Goal: Obtain resource: Download file/media

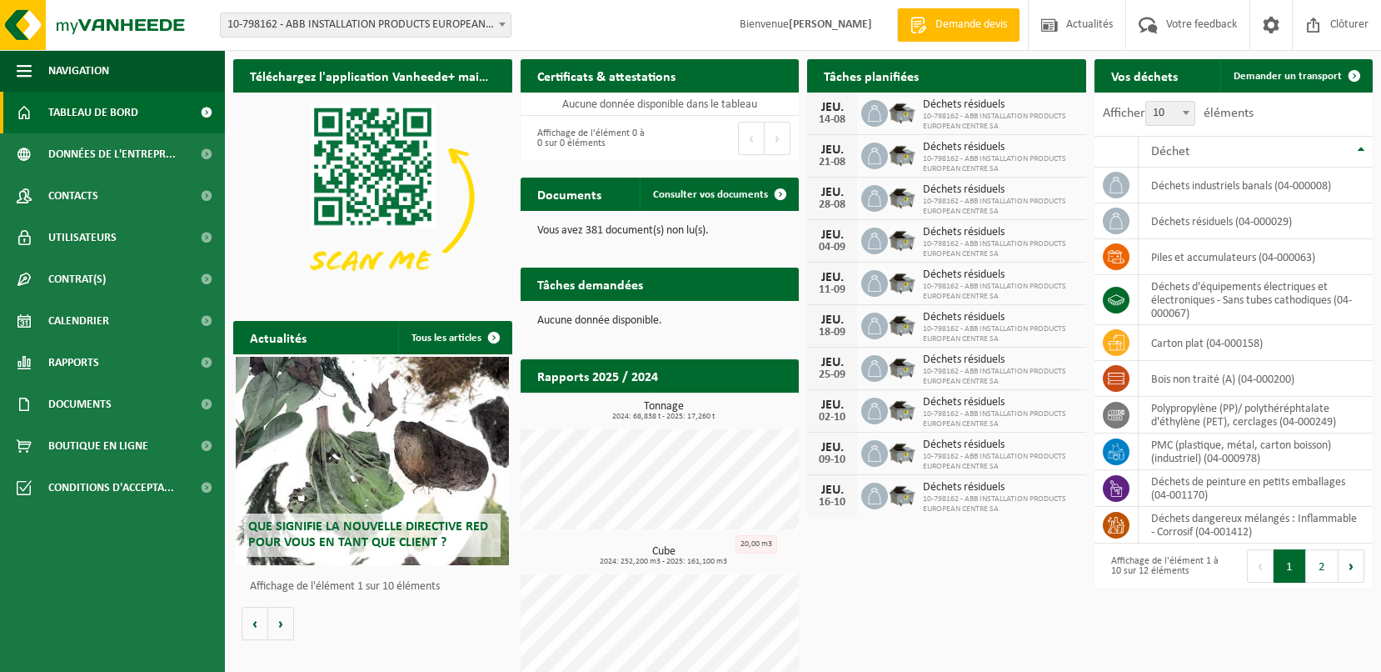
click at [502, 22] on b at bounding box center [502, 24] width 7 height 4
click at [87, 363] on span "Rapports" at bounding box center [73, 363] width 51 height 42
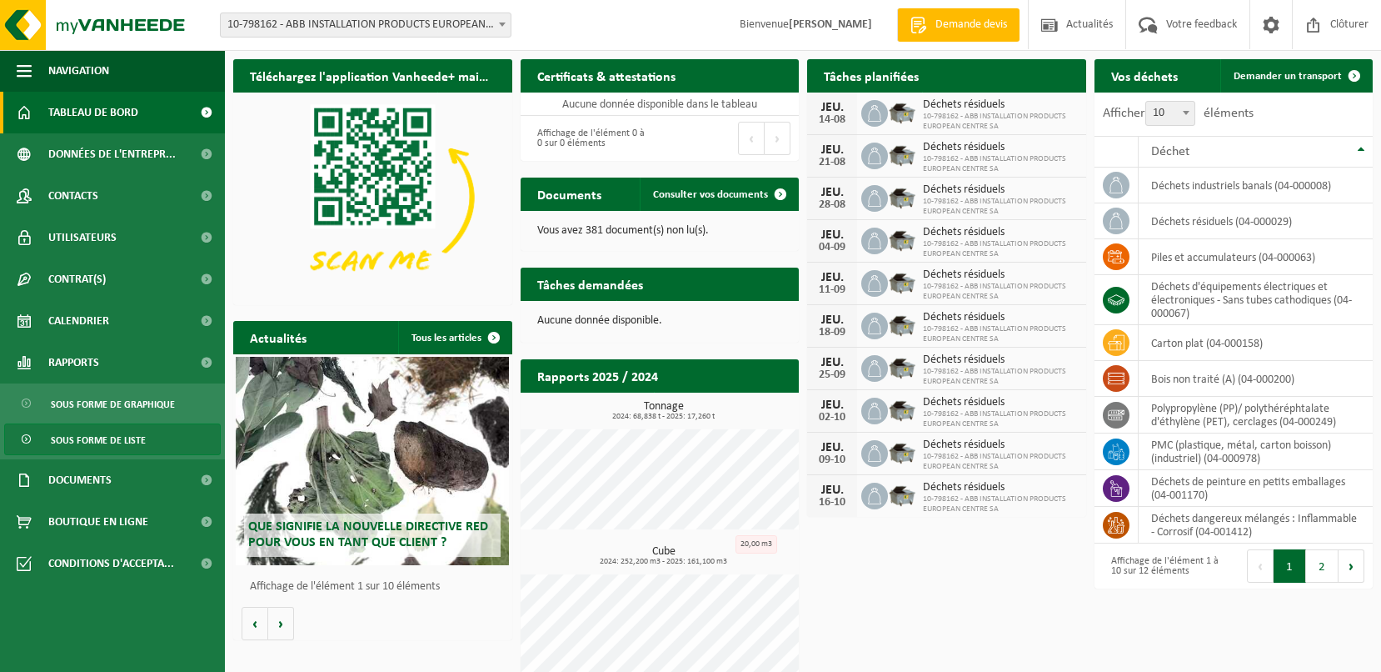
click at [103, 436] on span "Sous forme de liste" at bounding box center [98, 440] width 95 height 32
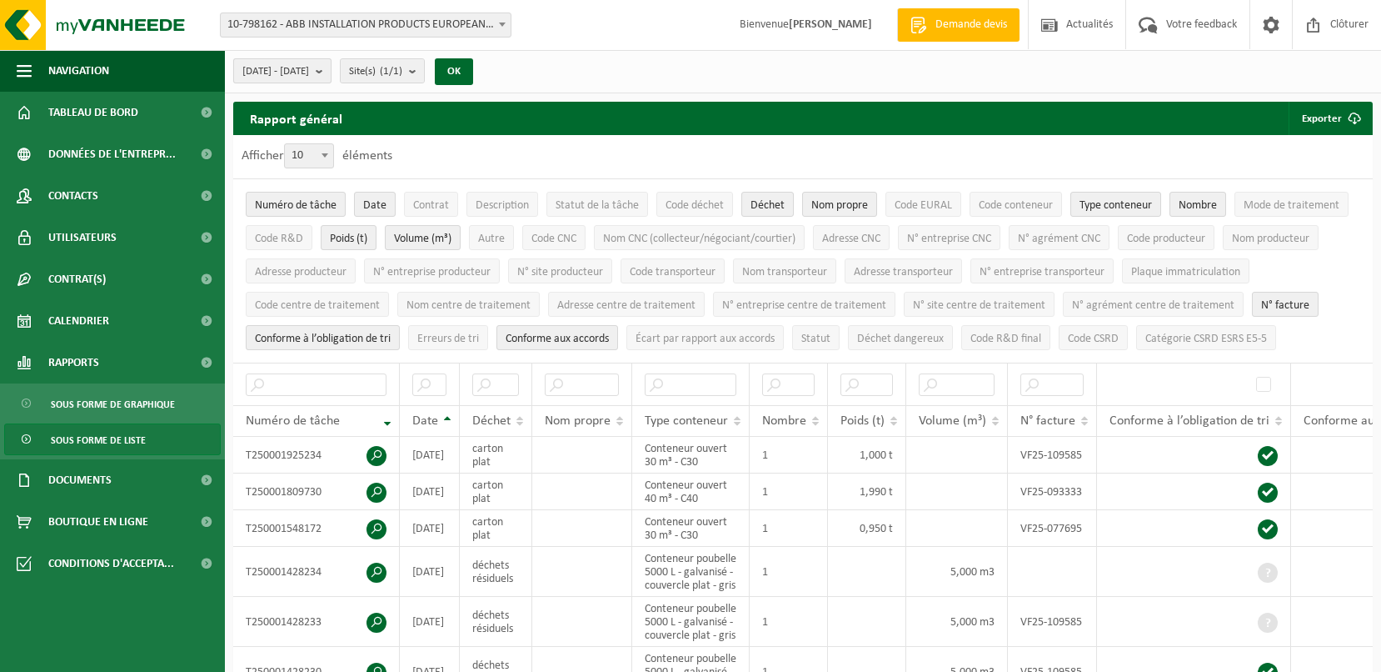
click at [331, 72] on b "submit" at bounding box center [323, 70] width 15 height 23
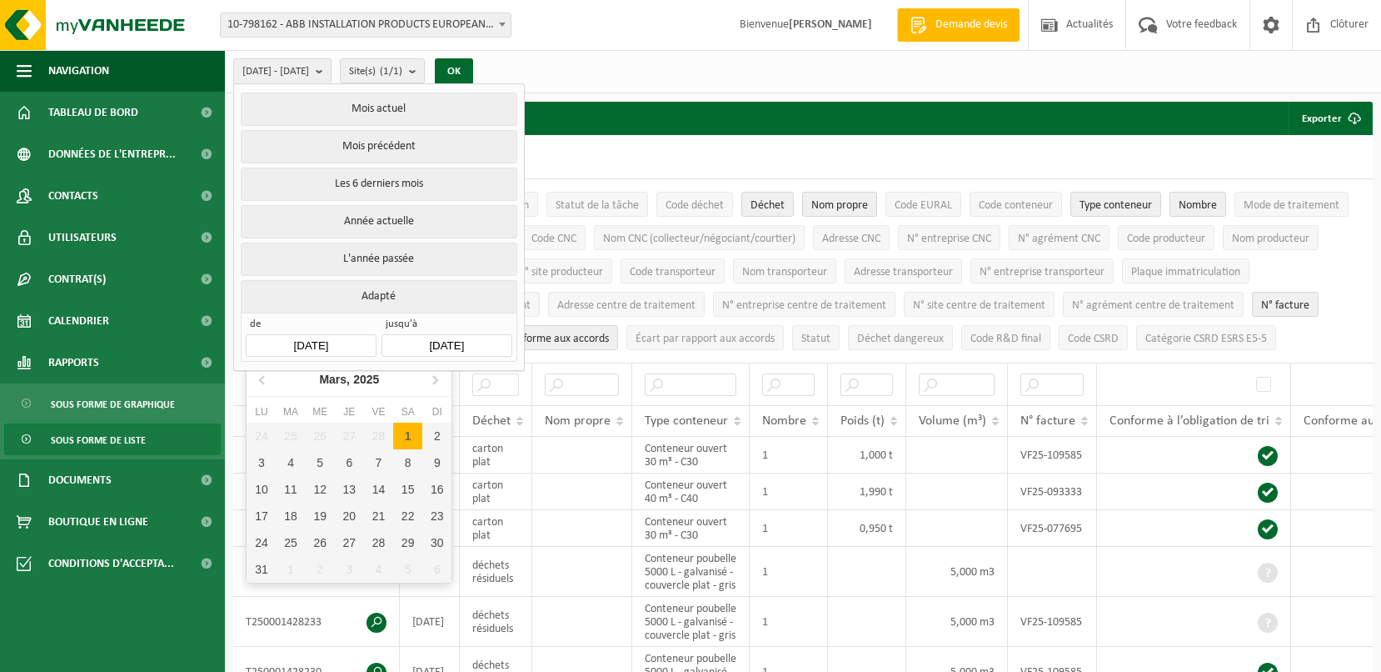
click at [352, 335] on input "[DATE]" at bounding box center [311, 345] width 130 height 22
click at [433, 378] on icon at bounding box center [435, 379] width 27 height 27
click at [297, 433] on div "1" at bounding box center [291, 435] width 29 height 27
type input "[DATE]"
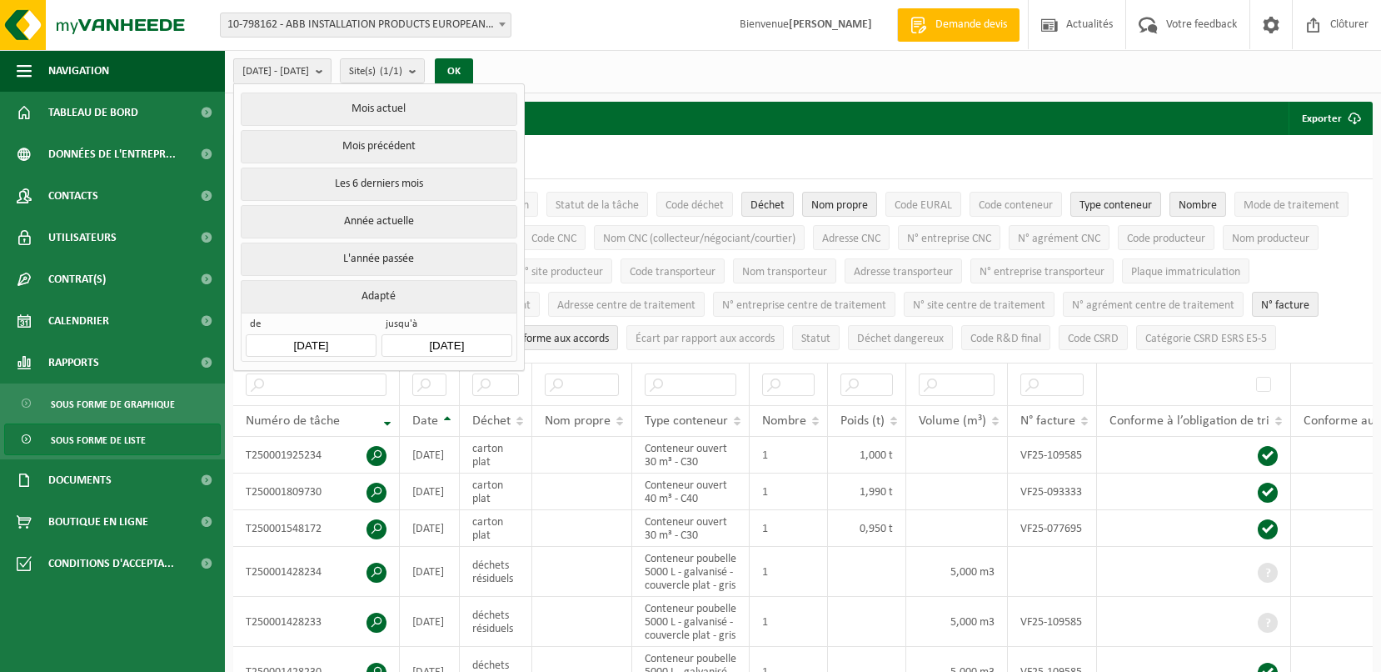
click at [443, 338] on input "[DATE]" at bounding box center [447, 345] width 130 height 22
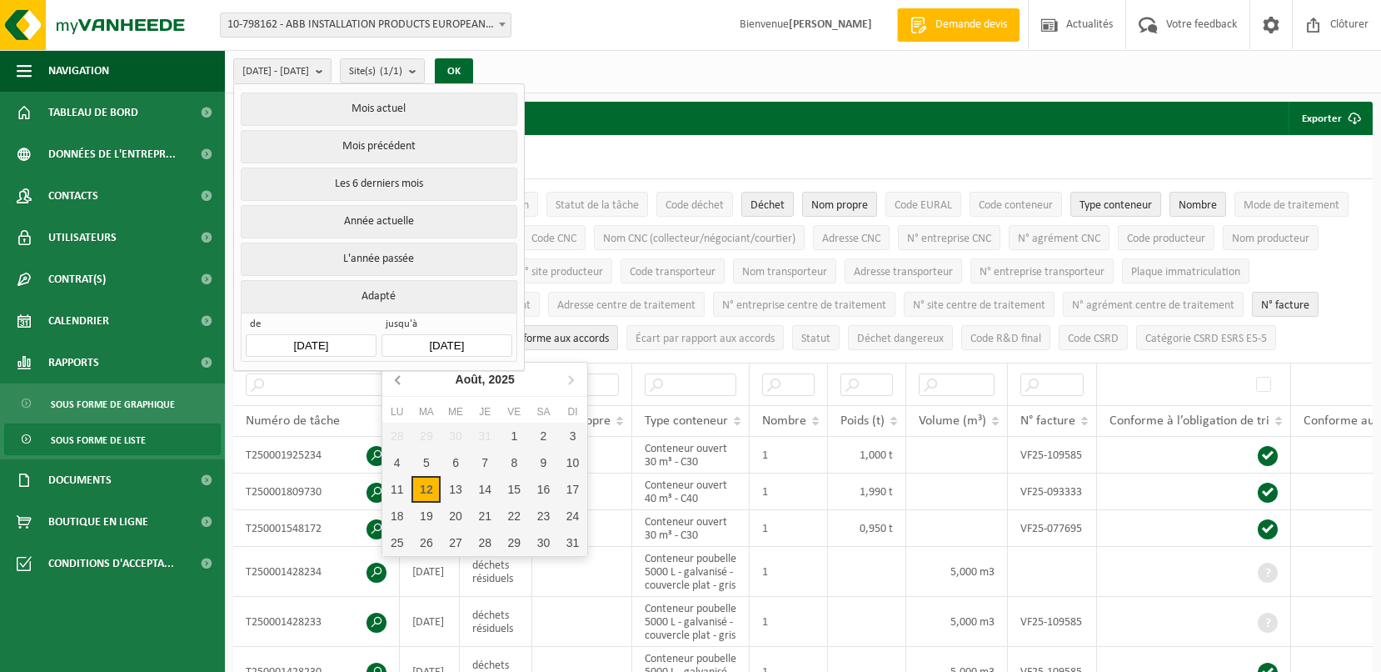
click at [398, 377] on icon at bounding box center [398, 380] width 4 height 8
click at [397, 571] on div "30" at bounding box center [396, 569] width 29 height 27
type input "[DATE]"
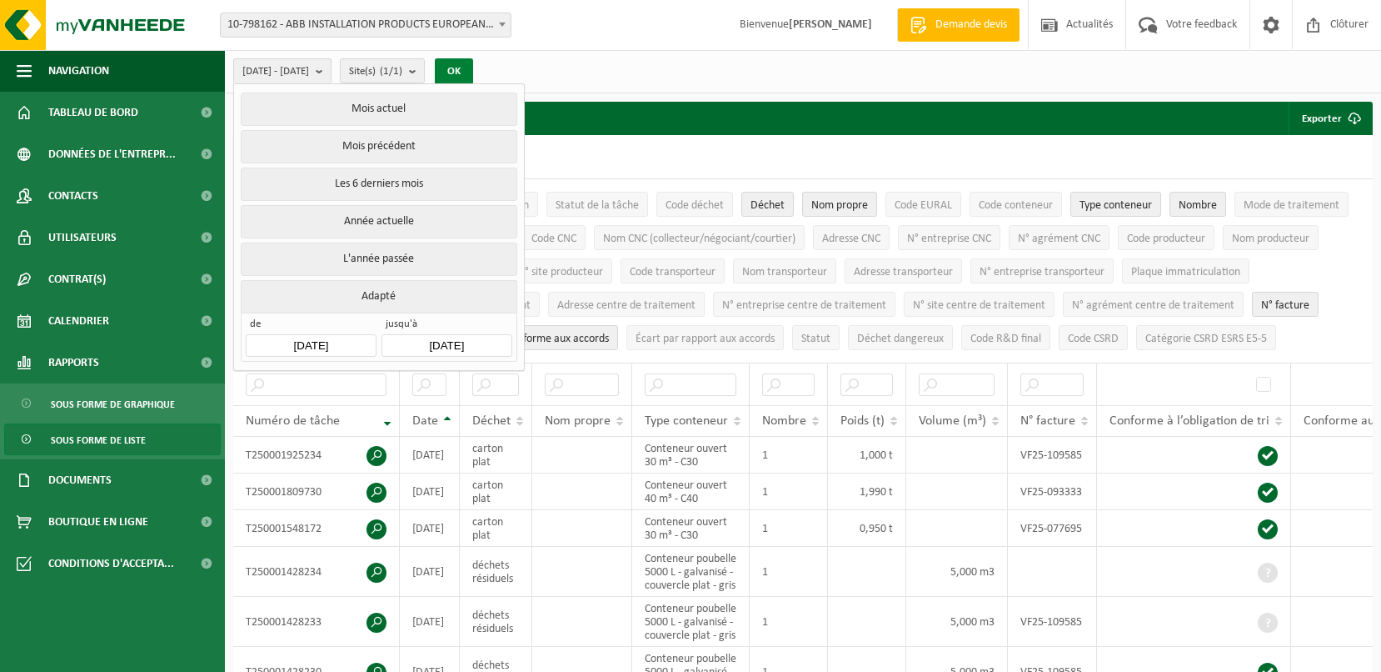
click at [473, 73] on button "OK" at bounding box center [454, 71] width 38 height 27
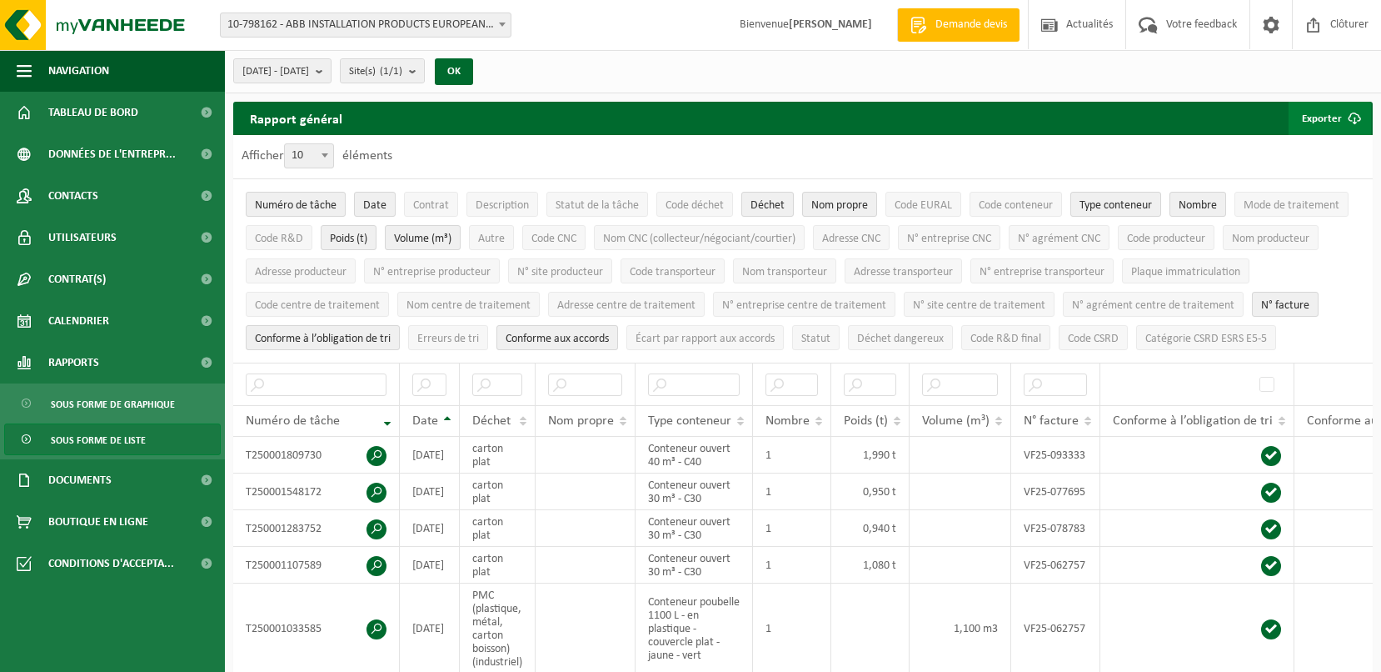
click at [1322, 117] on button "Exporter" at bounding box center [1330, 118] width 82 height 33
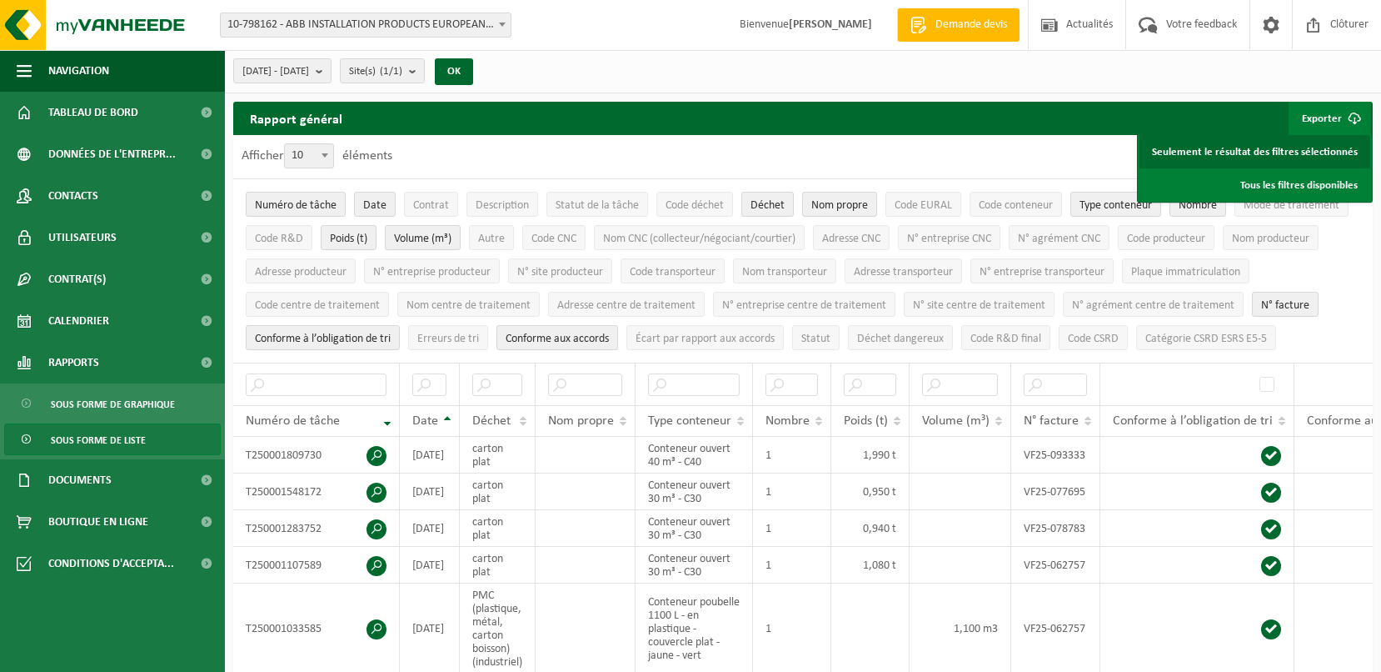
click at [1291, 149] on link "Seulement le résultat des filtres sélectionnés" at bounding box center [1255, 151] width 231 height 33
click at [768, 140] on div "Afficher 10 25 50 100 10 éléments" at bounding box center [803, 156] width 1140 height 43
click at [1324, 110] on button "Exporter" at bounding box center [1330, 118] width 82 height 33
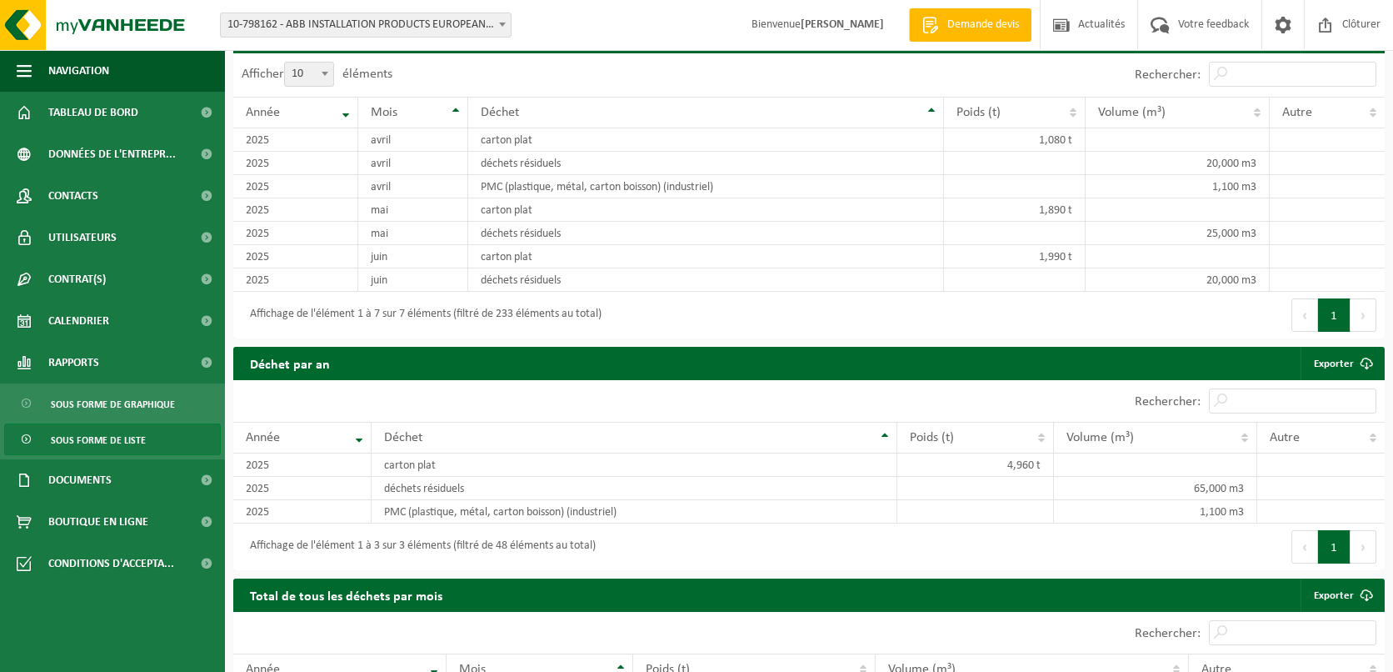
scroll to position [1250, 0]
